Goal: Information Seeking & Learning: Learn about a topic

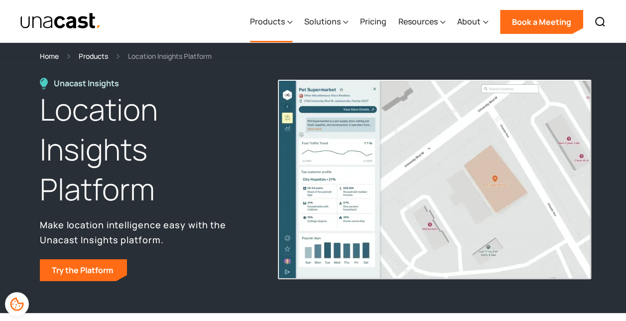
click at [278, 16] on div "Products" at bounding box center [267, 21] width 35 height 12
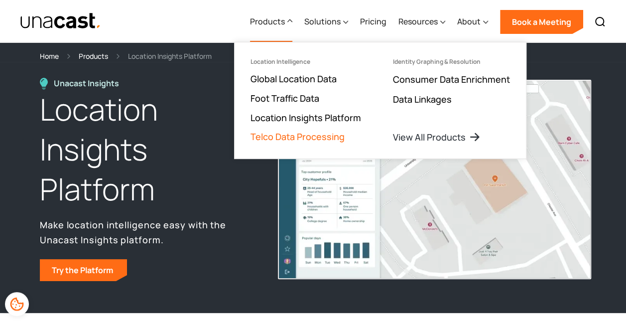
click at [257, 134] on link "Telco Data Processing" at bounding box center [298, 137] width 94 height 12
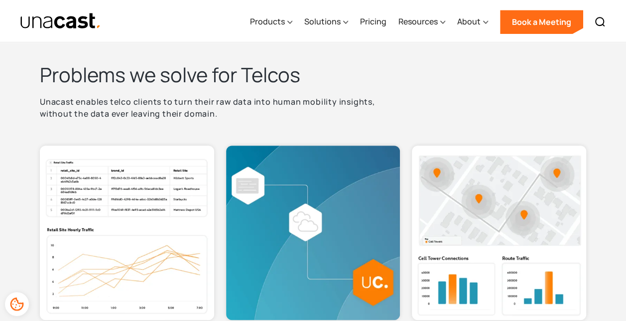
scroll to position [272, 0]
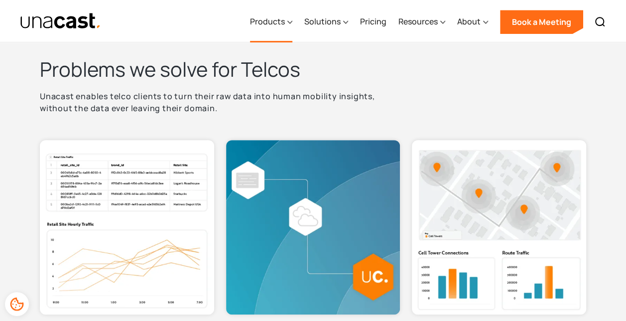
drag, startPoint x: 542, startPoint y: 60, endPoint x: 286, endPoint y: 23, distance: 258.6
click at [285, 23] on div "Products" at bounding box center [267, 21] width 35 height 12
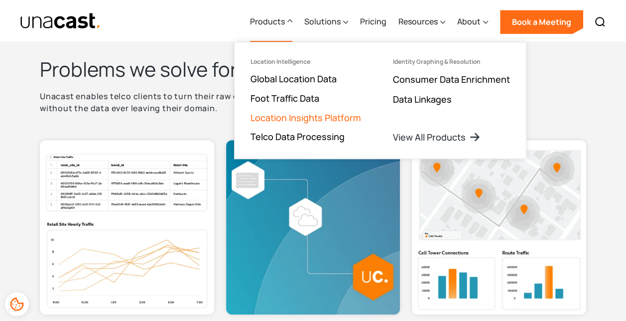
click at [311, 115] on link "Location Insights Platform" at bounding box center [306, 118] width 111 height 12
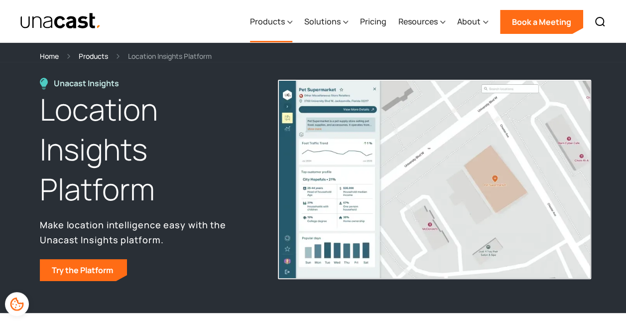
click at [284, 24] on div "Products" at bounding box center [267, 21] width 35 height 12
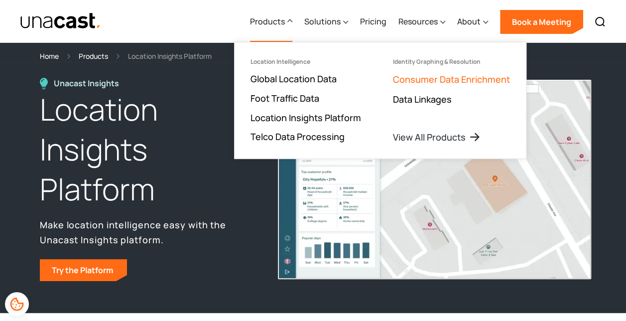
click at [429, 78] on link "Consumer Data Enrichment" at bounding box center [451, 79] width 117 height 12
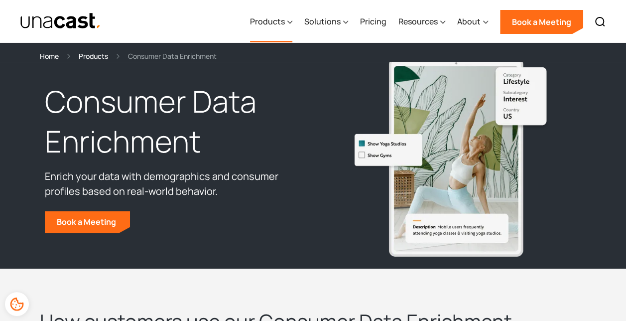
click at [273, 17] on div "Products" at bounding box center [267, 21] width 35 height 12
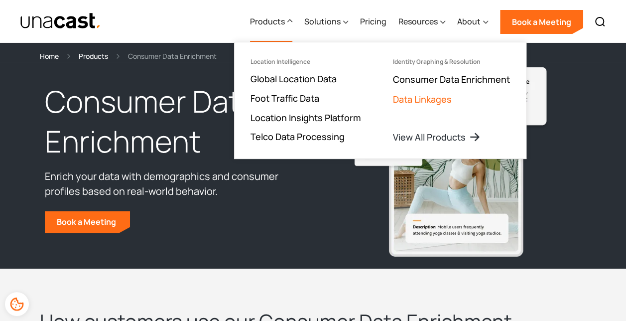
click at [410, 99] on link "Data Linkages" at bounding box center [422, 99] width 59 height 12
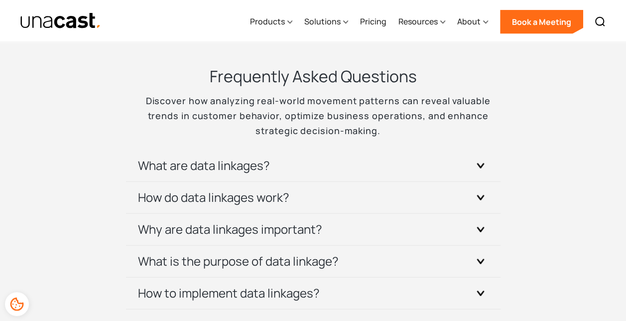
scroll to position [3069, 0]
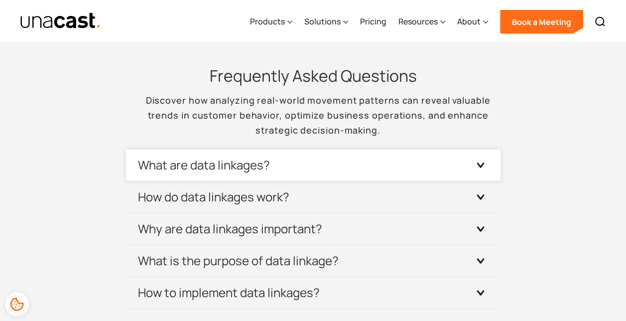
click at [210, 157] on h3 "What are data linkages?" at bounding box center [204, 165] width 132 height 16
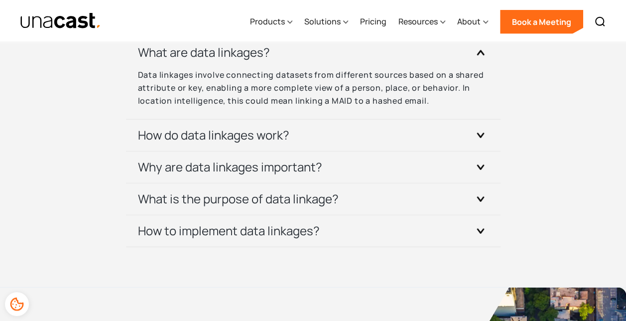
scroll to position [3182, 0]
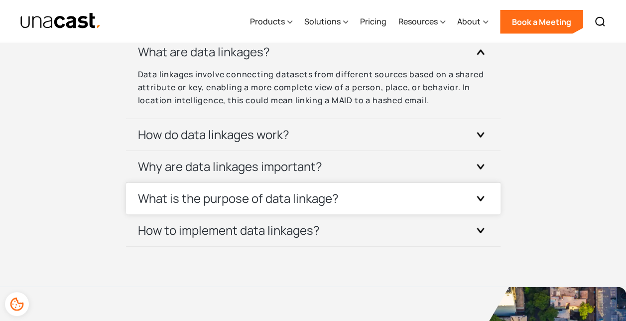
click at [210, 205] on h3 "What is the purpose of data linkage?" at bounding box center [238, 198] width 201 height 16
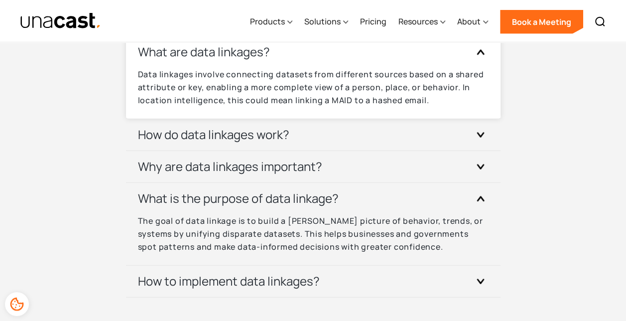
click at [429, 91] on p "Data linkages involve connecting datasets from different sources based on a sha…" at bounding box center [313, 87] width 351 height 39
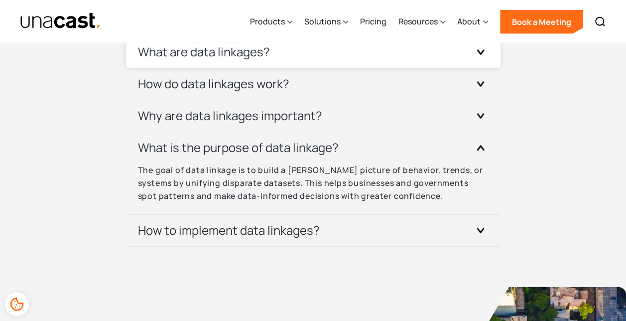
click at [422, 62] on div "What are data linkages?" at bounding box center [313, 51] width 351 height 31
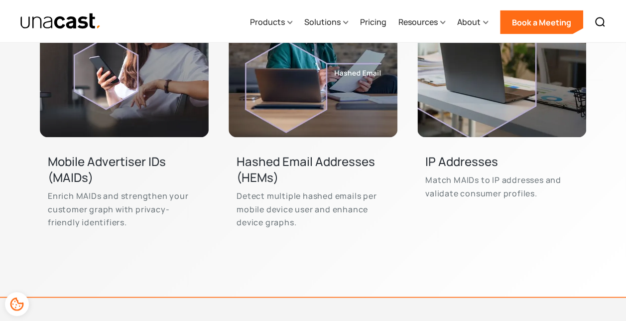
scroll to position [3191, 0]
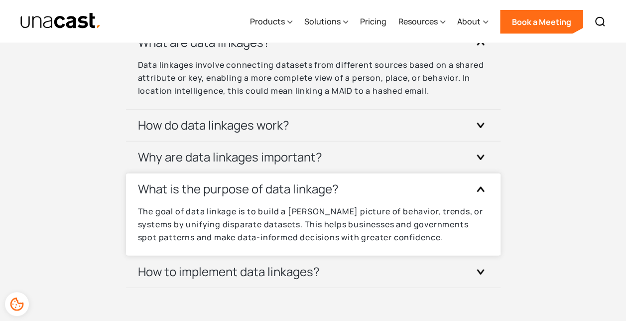
click at [313, 208] on p "The goal of data linkage is to build a [PERSON_NAME] picture of behavior, trend…" at bounding box center [313, 224] width 351 height 39
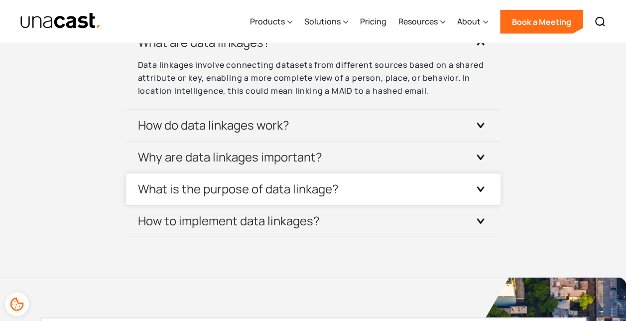
click at [315, 202] on div "What is the purpose of data linkage?" at bounding box center [313, 188] width 351 height 31
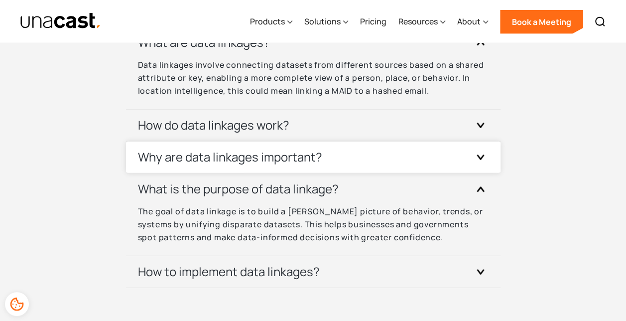
click at [374, 170] on div "Why are data linkages important?" at bounding box center [313, 156] width 351 height 31
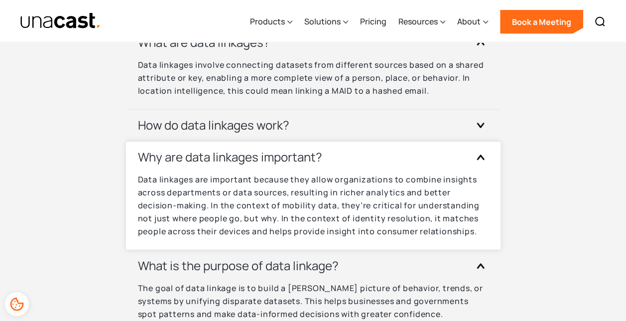
click at [374, 170] on div "Why are data linkages important?" at bounding box center [313, 156] width 351 height 31
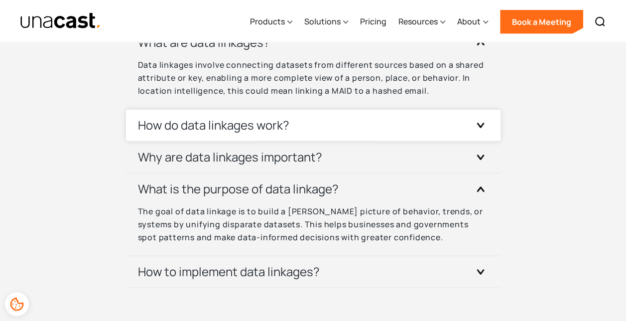
click at [360, 135] on div "How do data linkages work?" at bounding box center [313, 125] width 351 height 31
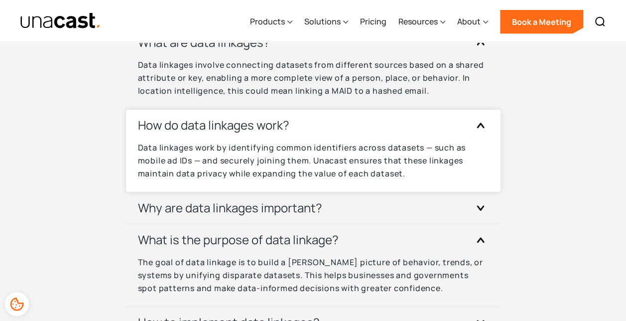
click at [360, 135] on div "How do data linkages work?" at bounding box center [313, 125] width 351 height 31
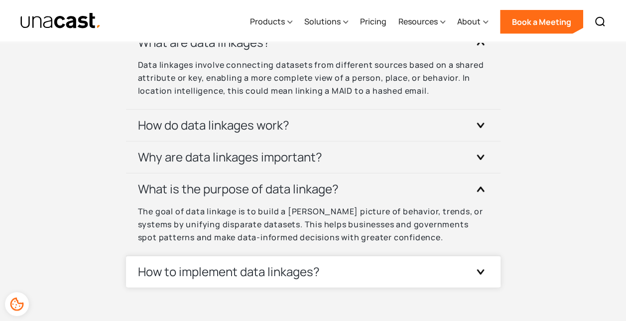
click at [231, 262] on div "How to implement data linkages?" at bounding box center [313, 271] width 351 height 31
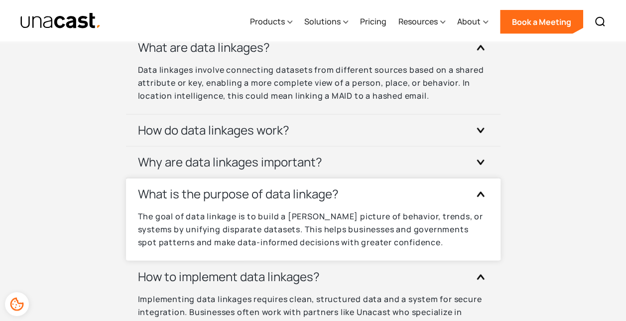
scroll to position [3180, 0]
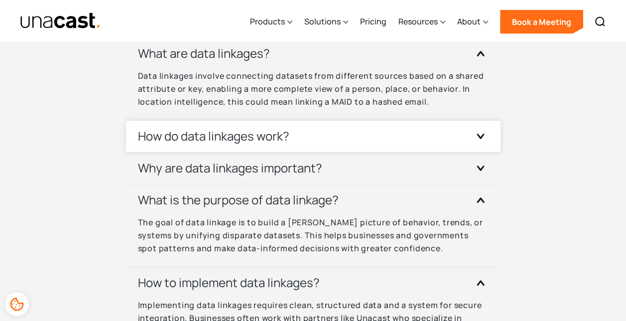
click at [221, 144] on div "How do data linkages work?" at bounding box center [313, 136] width 351 height 31
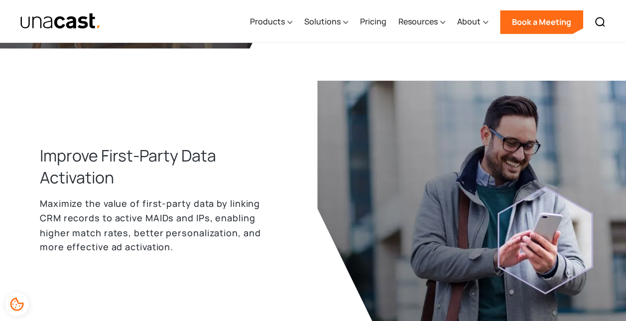
scroll to position [714, 0]
click at [68, 151] on h3 "Improve First-Party Data Activation" at bounding box center [159, 166] width 238 height 44
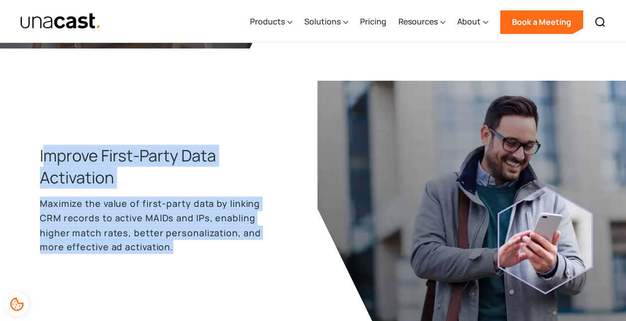
drag, startPoint x: 42, startPoint y: 150, endPoint x: 177, endPoint y: 251, distance: 168.1
click at [177, 251] on div "Improve First-Party Data Activation Maximize the value of first-party data by l…" at bounding box center [174, 205] width 269 height 122
drag, startPoint x: 177, startPoint y: 251, endPoint x: 153, endPoint y: 234, distance: 29.0
click at [153, 234] on p "Maximize the value of first-party data by linking CRM records to active MAIDs a…" at bounding box center [159, 224] width 238 height 57
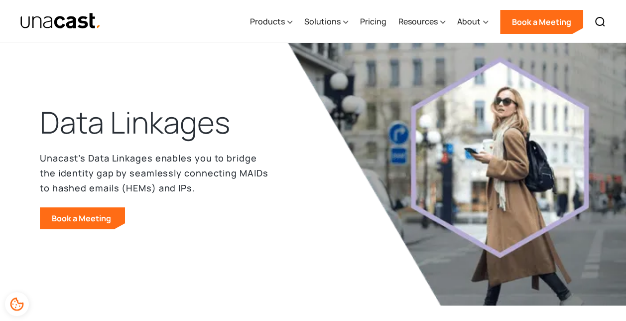
scroll to position [0, 0]
